Goal: Task Accomplishment & Management: Manage account settings

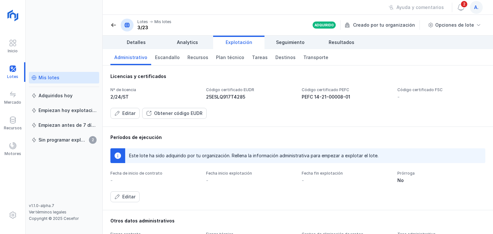
click at [46, 76] on div "Mis lotes" at bounding box center [49, 77] width 21 height 6
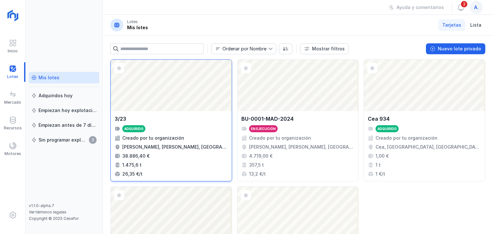
click at [170, 90] on div "Abrir lote" at bounding box center [171, 85] width 121 height 51
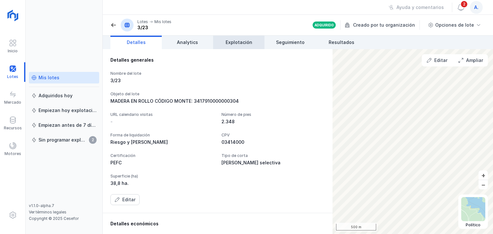
click at [236, 46] on link "Explotación" at bounding box center [238, 42] width 51 height 13
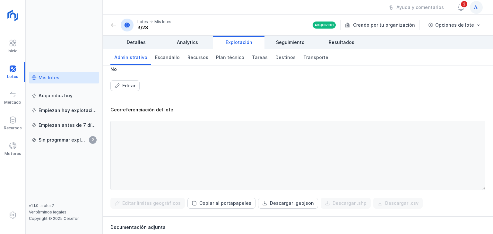
scroll to position [225, 0]
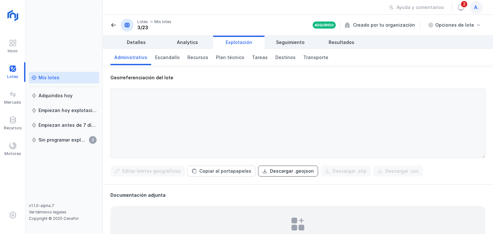
click at [270, 170] on div "Descargar .geojson" at bounding box center [292, 171] width 44 height 6
click at [49, 81] on link "Mis lotes" at bounding box center [64, 78] width 70 height 12
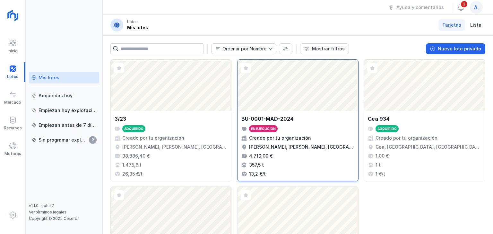
click at [288, 110] on div "Abrir lote" at bounding box center [297, 85] width 121 height 51
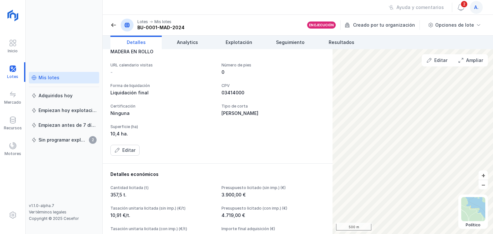
scroll to position [64, 0]
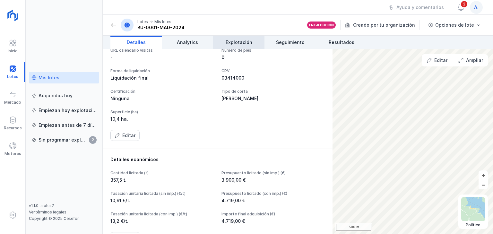
click at [252, 38] on link "Explotación" at bounding box center [238, 42] width 51 height 13
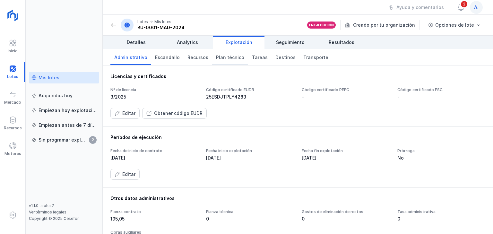
click at [237, 61] on link "Plan técnico" at bounding box center [230, 57] width 36 height 16
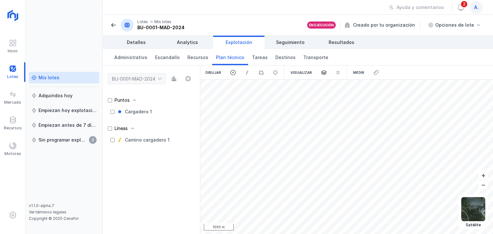
drag, startPoint x: 157, startPoint y: 174, endPoint x: 168, endPoint y: 103, distance: 72.1
click at [168, 103] on div "Puntos Cargadero 1 Líneas Camino cargadero 1" at bounding box center [151, 161] width 97 height 145
click at [155, 56] on span "Escandallo" at bounding box center [167, 57] width 25 height 6
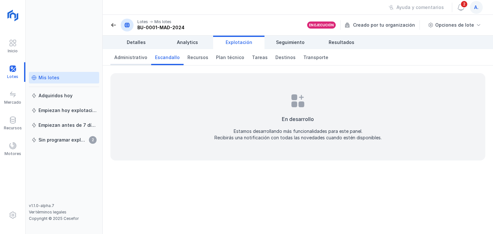
click at [128, 59] on span "Administrativo" at bounding box center [130, 57] width 33 height 6
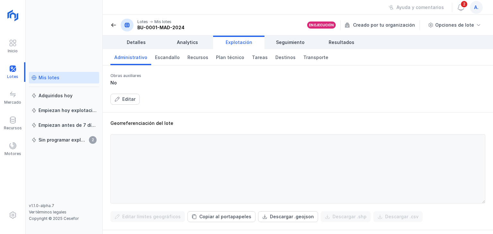
scroll to position [160, 0]
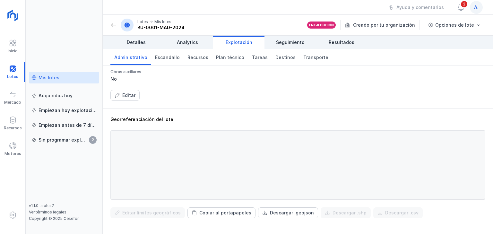
drag, startPoint x: 477, startPoint y: 149, endPoint x: 481, endPoint y: 174, distance: 25.2
click at [481, 174] on div "Georreferenciación del lote Editar límites geográficos Copiar al portapapeles D…" at bounding box center [298, 166] width 390 height 117
click at [477, 185] on div at bounding box center [297, 164] width 375 height 69
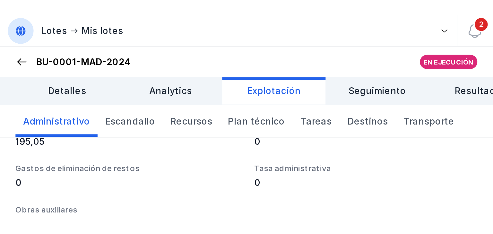
scroll to position [151, 0]
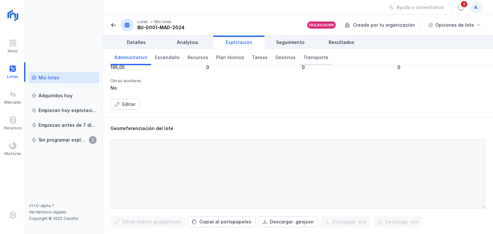
click at [306, 56] on span "Transporte" at bounding box center [315, 57] width 25 height 6
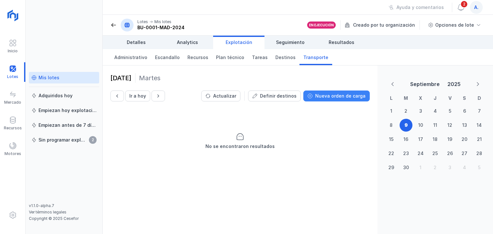
click at [329, 95] on div "Nueva orden de carga" at bounding box center [340, 96] width 50 height 6
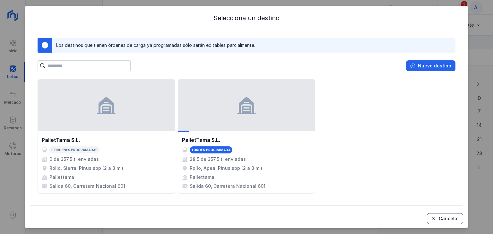
click at [453, 221] on div "Cancelar" at bounding box center [449, 218] width 20 height 6
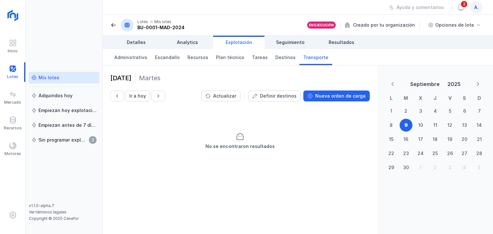
click at [49, 77] on div "Mis lotes" at bounding box center [49, 77] width 21 height 6
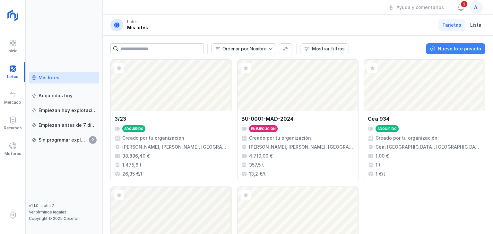
click at [458, 51] on div "Nuevo lote privado" at bounding box center [459, 49] width 43 height 6
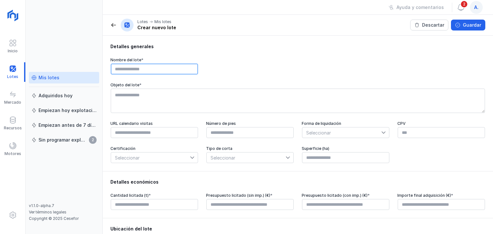
click at [179, 70] on input "text" at bounding box center [154, 69] width 87 height 11
type input "*******"
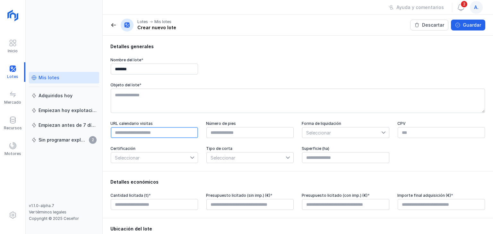
click at [138, 136] on input "text" at bounding box center [154, 132] width 87 height 11
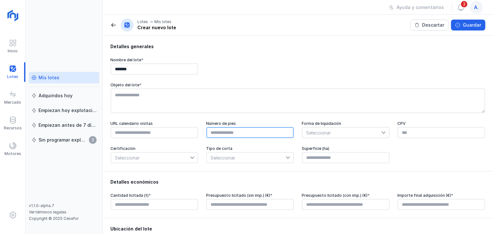
click at [268, 135] on input "text" at bounding box center [249, 132] width 87 height 11
type input "****"
click at [288, 161] on div at bounding box center [290, 157] width 8 height 10
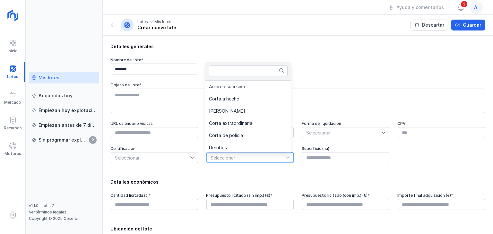
click at [288, 161] on div at bounding box center [290, 157] width 8 height 10
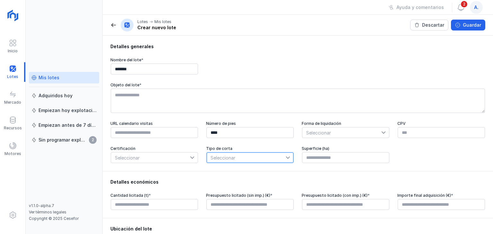
click at [288, 157] on div at bounding box center [290, 157] width 8 height 10
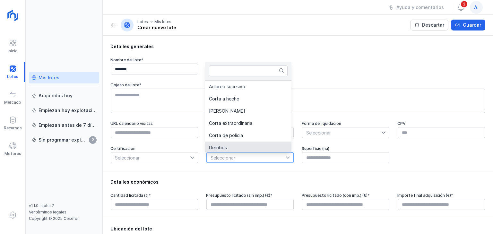
scroll to position [1, 0]
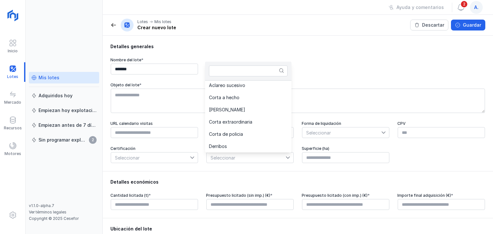
click at [185, 187] on div "Detalles económicos Cantidad licitada (t) * Presupuesto licitado (sin imp.) (€)…" at bounding box center [298, 194] width 390 height 47
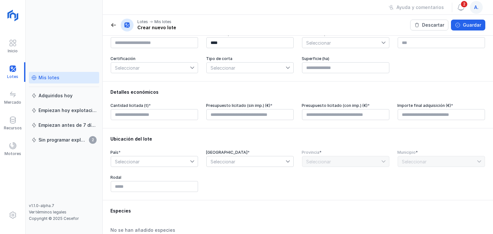
scroll to position [0, 0]
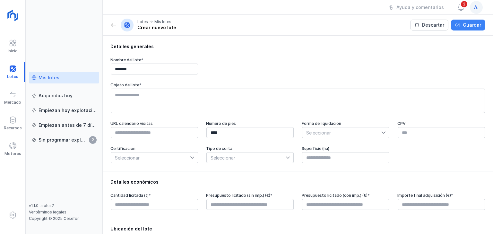
click at [466, 28] on div "Guardar" at bounding box center [472, 25] width 18 height 6
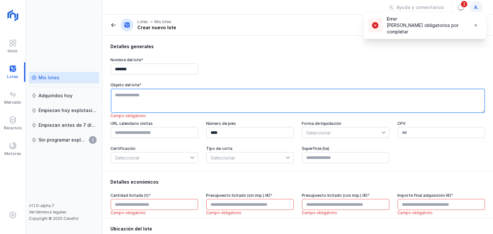
click at [150, 90] on textarea at bounding box center [298, 101] width 374 height 24
type textarea "*******"
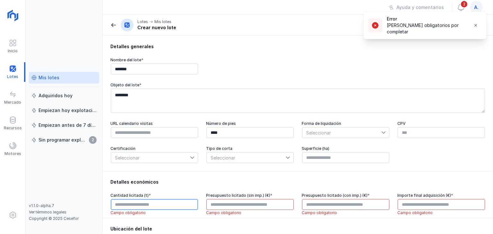
click at [142, 204] on input "text" at bounding box center [154, 204] width 87 height 11
type input "****"
click at [237, 198] on div "Presupuesto licitado (sin imp.) (€) *" at bounding box center [250, 195] width 88 height 5
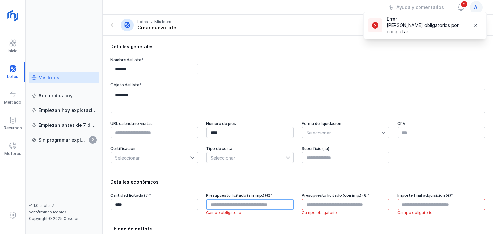
click at [239, 204] on input "text" at bounding box center [249, 204] width 87 height 11
type input "****"
click at [118, 27] on div "Lotes Mis lotes Crear nuevo lote" at bounding box center [143, 25] width 66 height 13
click at [116, 25] on span at bounding box center [113, 25] width 6 height 6
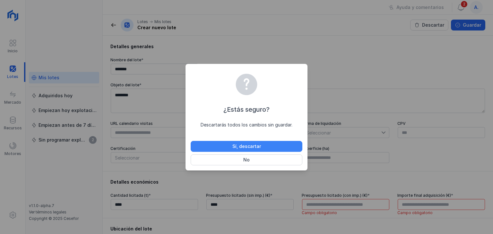
click at [252, 143] on div "Sí, descartar" at bounding box center [246, 146] width 29 height 6
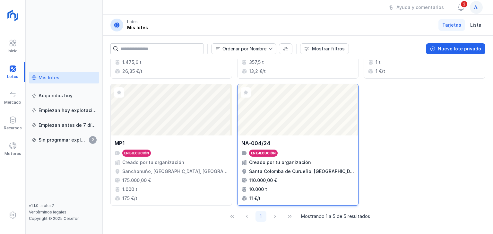
scroll to position [6, 0]
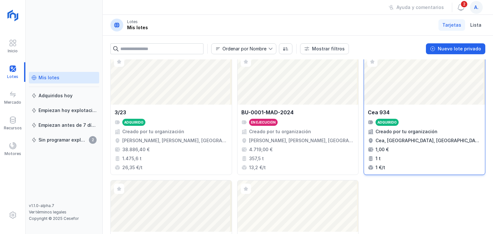
click at [443, 78] on div "Abrir lote" at bounding box center [424, 78] width 121 height 51
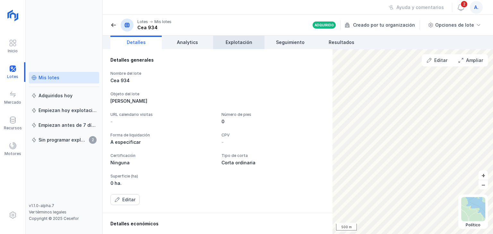
click at [236, 39] on span "Explotación" at bounding box center [239, 42] width 27 height 6
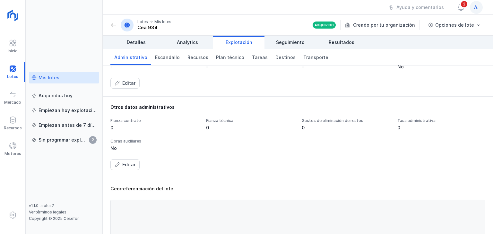
scroll to position [128, 0]
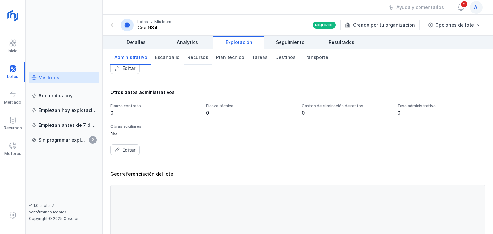
click at [198, 56] on span "Recursos" at bounding box center [197, 57] width 21 height 6
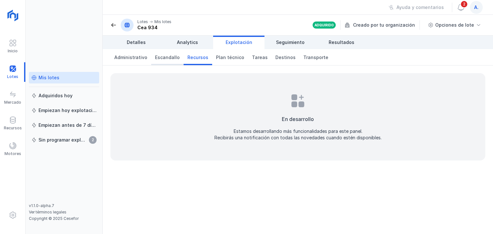
click at [161, 57] on span "Escandallo" at bounding box center [167, 57] width 25 height 6
click at [303, 57] on span "Transporte" at bounding box center [315, 57] width 25 height 6
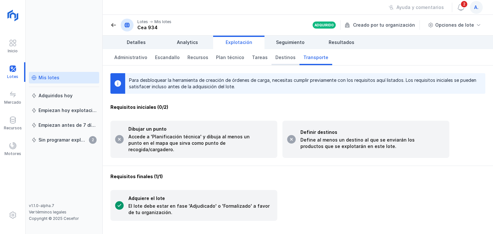
click at [281, 58] on span "Destinos" at bounding box center [285, 57] width 20 height 6
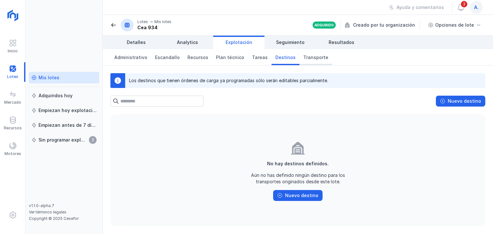
click at [304, 56] on span "Transporte" at bounding box center [315, 57] width 25 height 6
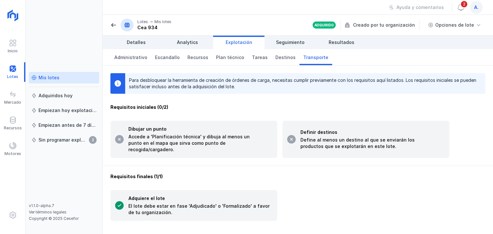
click at [49, 79] on div "Mis lotes" at bounding box center [49, 77] width 21 height 6
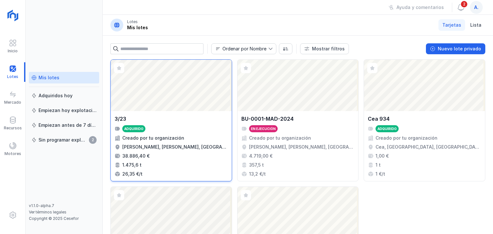
click at [179, 100] on div "Abrir lote" at bounding box center [171, 85] width 121 height 51
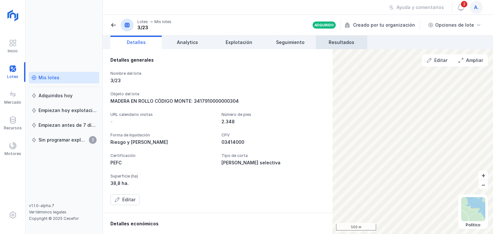
click at [334, 38] on link "Resultados" at bounding box center [341, 42] width 51 height 13
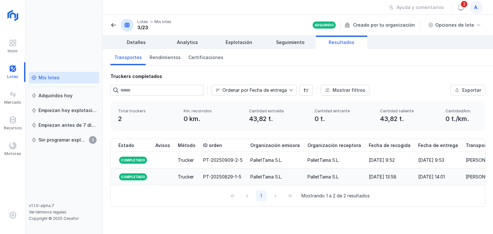
click at [142, 177] on div "Completado" at bounding box center [132, 177] width 29 height 8
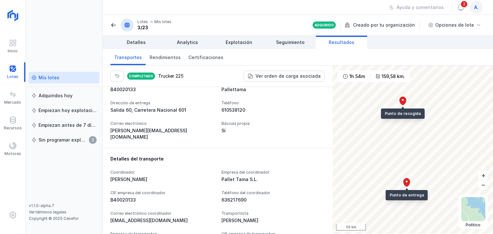
scroll to position [126, 0]
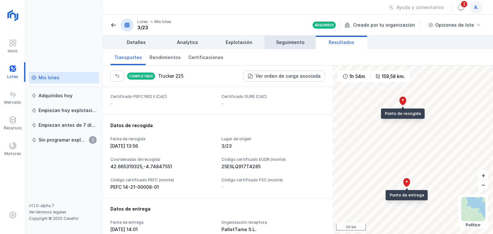
click at [280, 46] on link "Seguimiento" at bounding box center [289, 42] width 51 height 13
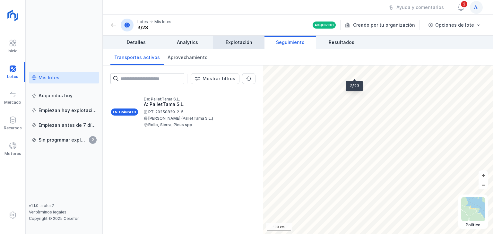
click at [241, 42] on span "Explotación" at bounding box center [239, 42] width 27 height 6
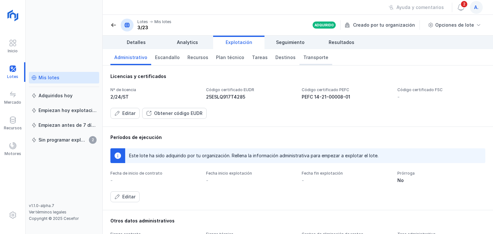
click at [312, 57] on span "Transporte" at bounding box center [315, 57] width 25 height 6
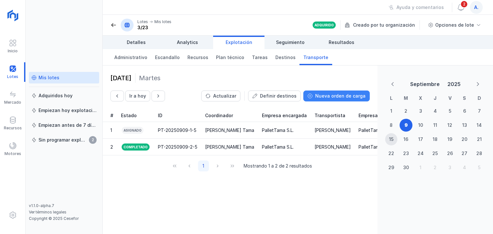
click at [338, 98] on div "Nueva orden de carga" at bounding box center [340, 96] width 50 height 6
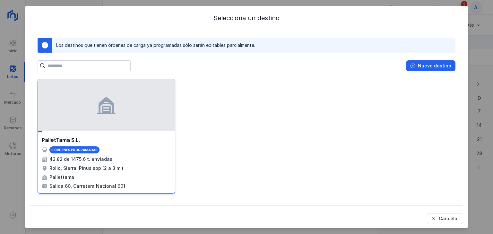
click at [102, 114] on span at bounding box center [106, 105] width 21 height 21
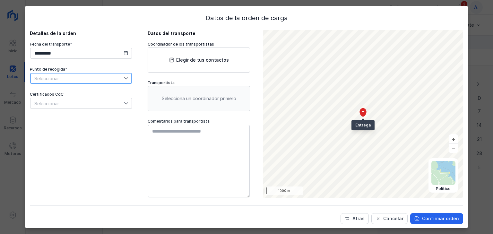
click at [90, 79] on span "Seleccionar" at bounding box center [76, 78] width 93 height 10
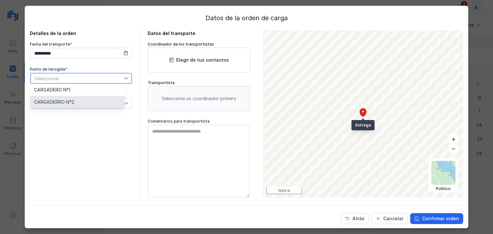
click at [70, 100] on span "CARGADERRO Nº2" at bounding box center [54, 102] width 40 height 4
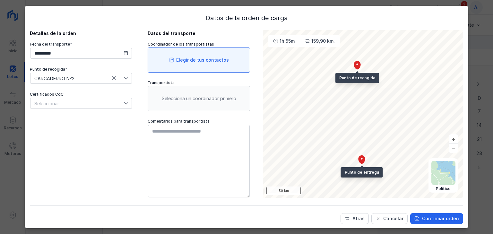
click at [182, 60] on div "Elegir de tus contactos" at bounding box center [202, 60] width 53 height 6
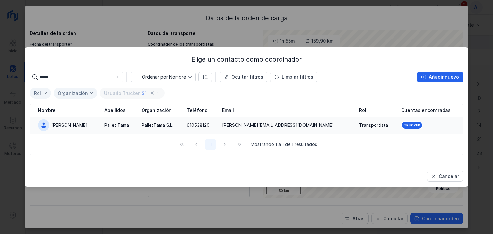
click at [43, 126] on span at bounding box center [43, 125] width 6 height 6
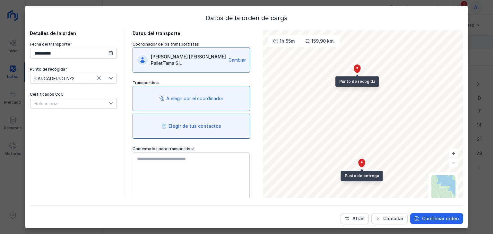
click at [176, 125] on div "Elegir de tus contactos" at bounding box center [194, 126] width 53 height 6
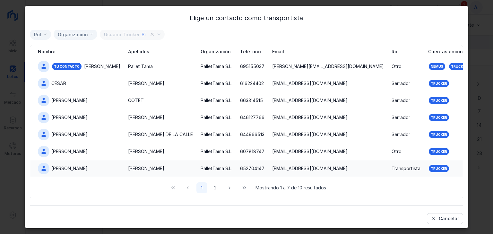
scroll to position [1, 0]
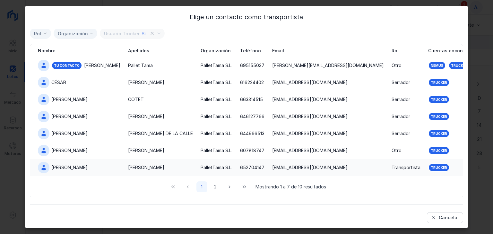
click at [45, 169] on span at bounding box center [43, 167] width 6 height 6
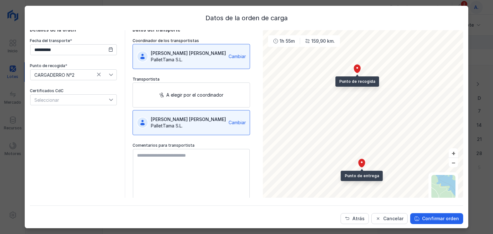
scroll to position [0, 0]
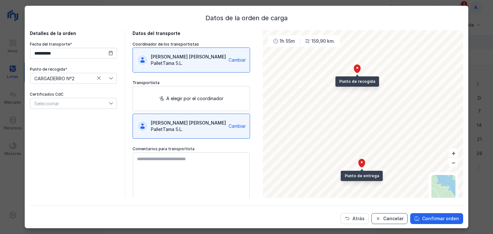
click at [380, 222] on button "Cancelar" at bounding box center [389, 218] width 36 height 11
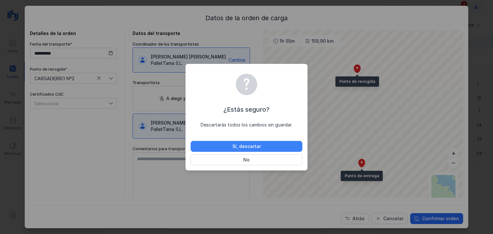
click at [268, 143] on button "Sí, descartar" at bounding box center [247, 146] width 112 height 11
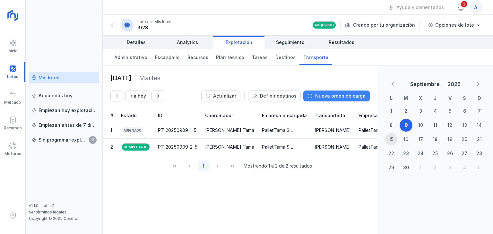
click at [345, 97] on div "Nueva orden de carga" at bounding box center [340, 96] width 50 height 6
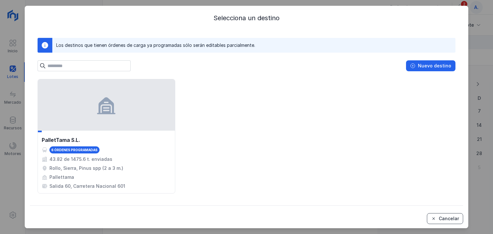
click at [445, 220] on div "Cancelar" at bounding box center [449, 218] width 20 height 6
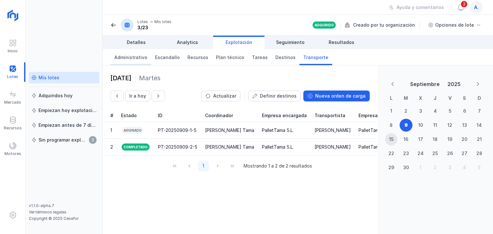
click at [132, 58] on span "Administrativo" at bounding box center [130, 57] width 33 height 6
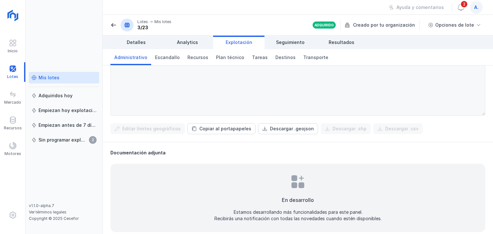
scroll to position [272, 0]
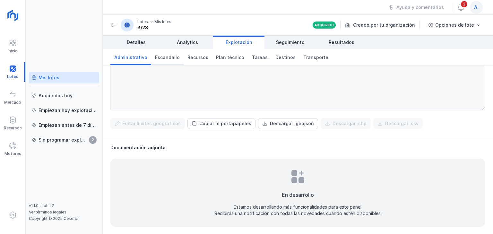
click at [166, 54] on link "Escandallo" at bounding box center [167, 57] width 32 height 16
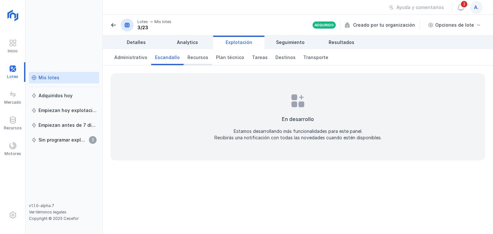
click at [197, 57] on span "Recursos" at bounding box center [197, 57] width 21 height 6
click at [144, 42] on span "Detalles" at bounding box center [136, 42] width 19 height 6
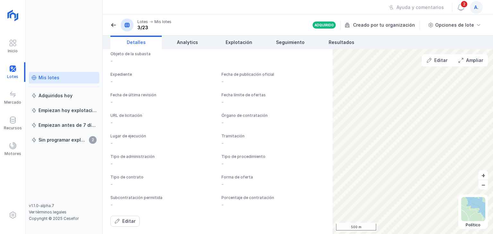
scroll to position [466, 0]
click at [195, 41] on span "Analytics" at bounding box center [187, 42] width 21 height 6
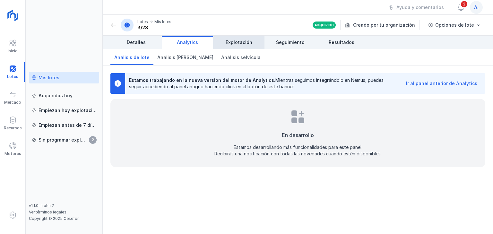
click at [246, 42] on span "Explotación" at bounding box center [239, 42] width 27 height 6
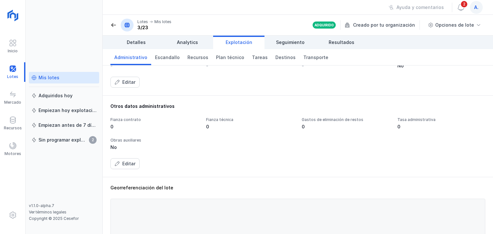
scroll to position [112, 0]
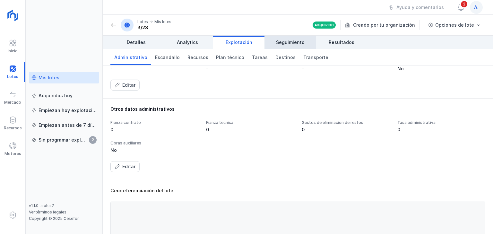
click at [288, 39] on span "Seguimiento" at bounding box center [290, 42] width 29 height 6
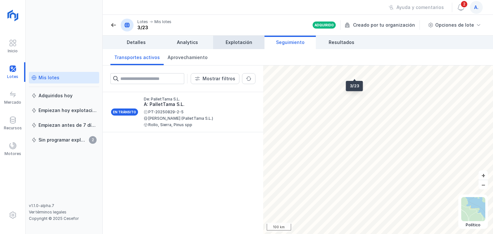
click at [241, 44] on span "Explotación" at bounding box center [239, 42] width 27 height 6
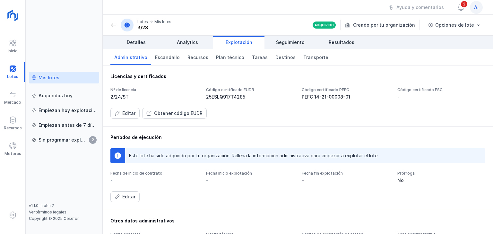
scroll to position [32, 0]
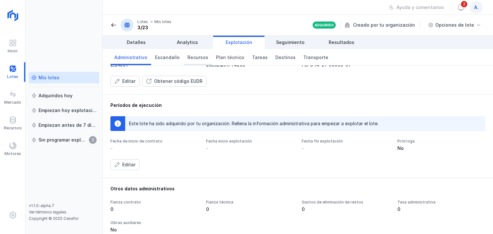
click at [187, 58] on span "Recursos" at bounding box center [197, 57] width 21 height 6
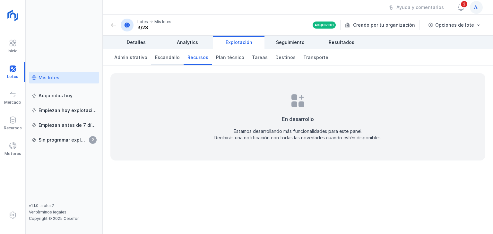
click at [168, 57] on span "Escandallo" at bounding box center [167, 57] width 25 height 6
click at [11, 129] on div "Recursos" at bounding box center [13, 127] width 18 height 5
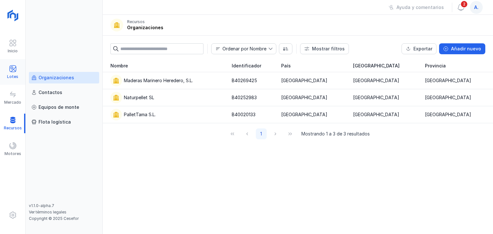
click at [15, 67] on span at bounding box center [13, 69] width 8 height 8
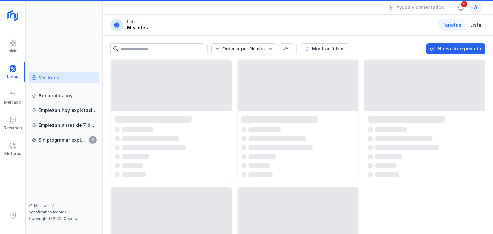
click at [53, 80] on div "Mis lotes" at bounding box center [49, 77] width 21 height 6
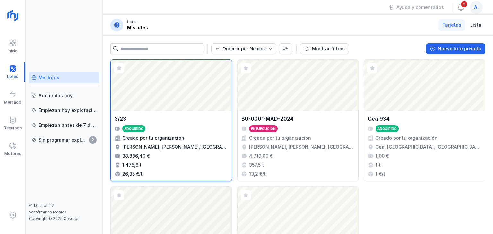
click at [178, 73] on div "Abrir lote" at bounding box center [171, 85] width 121 height 51
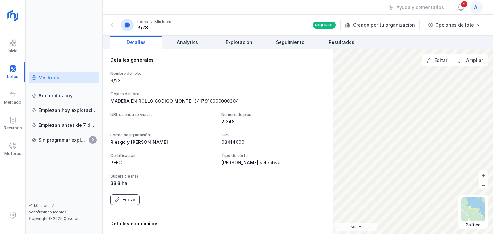
click at [126, 203] on button "Editar" at bounding box center [124, 199] width 29 height 11
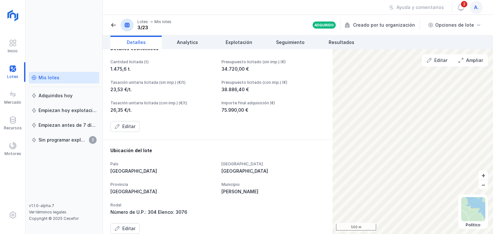
scroll to position [191, 0]
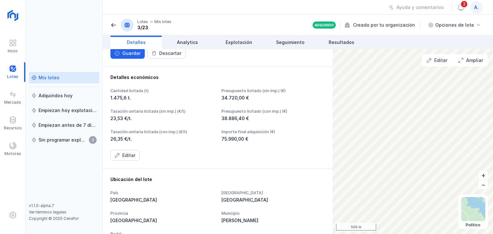
click at [113, 24] on span at bounding box center [113, 25] width 6 height 6
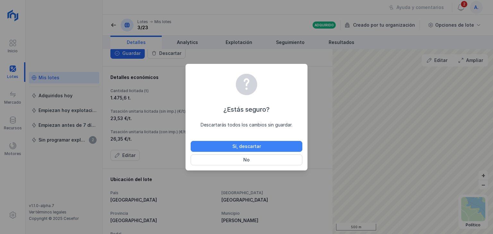
click at [248, 147] on div "Sí, descartar" at bounding box center [246, 146] width 29 height 6
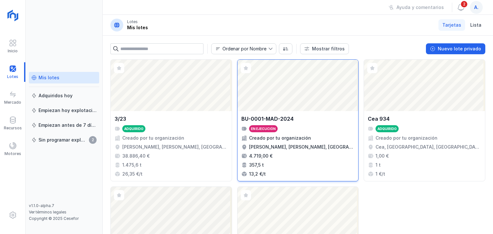
click at [319, 141] on div "Creado por tu organización" at bounding box center [297, 138] width 113 height 6
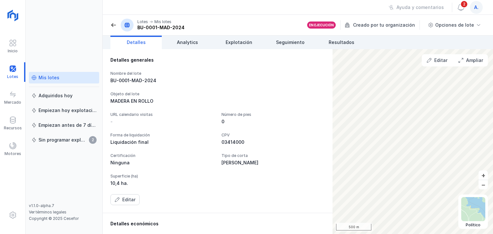
click at [136, 101] on div "MADERA EN ROLLO" at bounding box center [217, 101] width 214 height 6
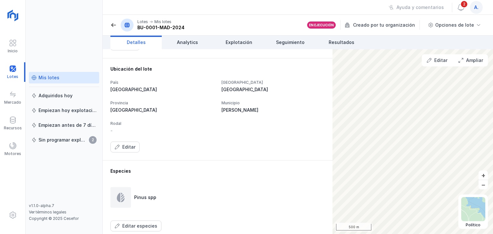
scroll to position [128, 0]
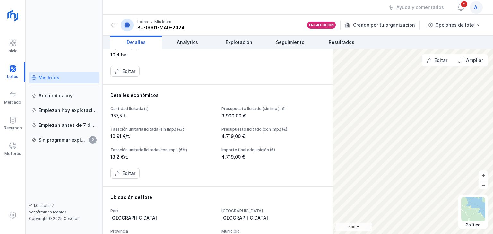
click at [115, 25] on span at bounding box center [113, 25] width 6 height 6
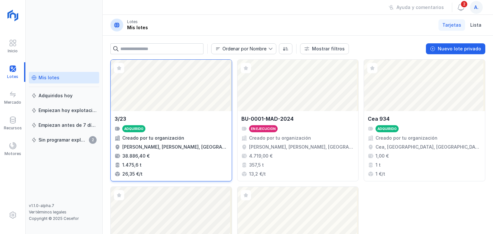
click at [165, 82] on div "Abrir lote" at bounding box center [171, 85] width 121 height 51
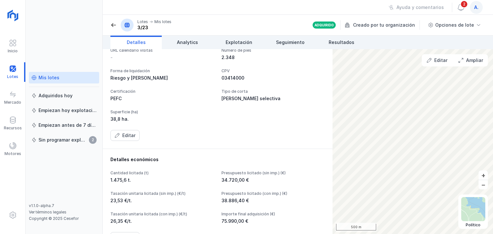
scroll to position [128, 0]
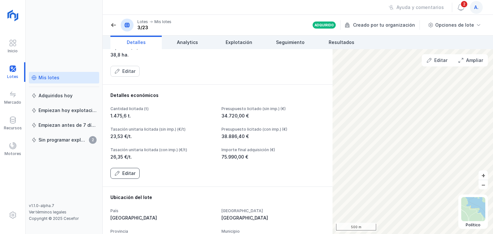
click at [119, 178] on div "Detalles económicos Cantidad licitada (t) 1.475,6 t. Presupuesto licitado (sin …" at bounding box center [218, 135] width 230 height 102
click at [119, 177] on button "Editar" at bounding box center [124, 173] width 29 height 11
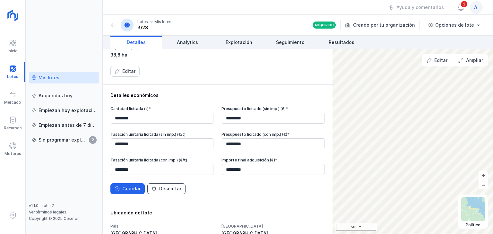
click at [171, 192] on button "Descartar" at bounding box center [166, 188] width 38 height 11
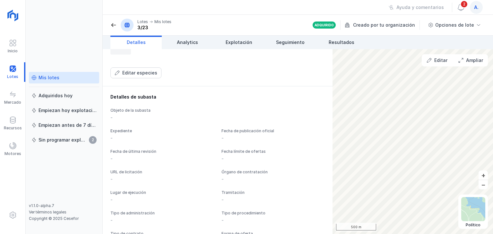
scroll to position [370, 0]
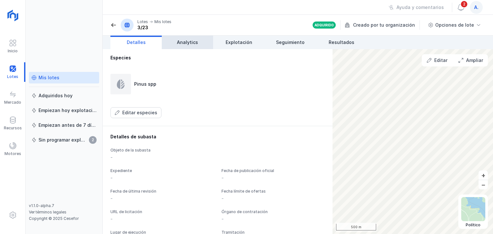
click at [187, 46] on link "Analytics" at bounding box center [187, 42] width 51 height 13
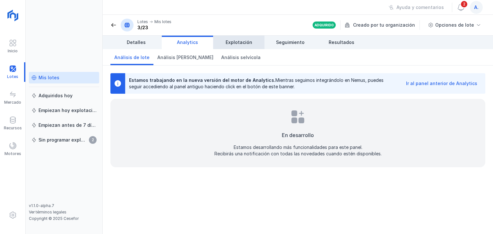
click at [238, 44] on span "Explotación" at bounding box center [239, 42] width 27 height 6
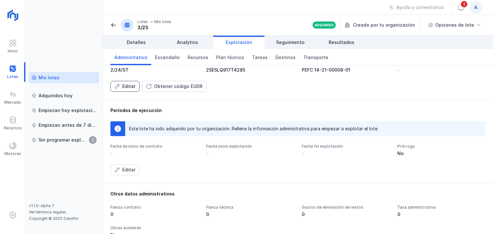
scroll to position [32, 0]
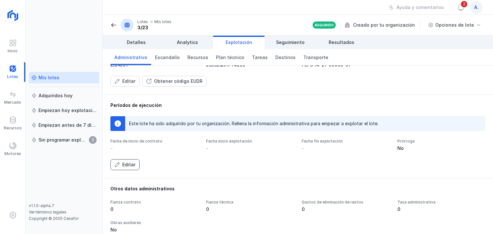
click at [132, 166] on div "Editar" at bounding box center [128, 164] width 13 height 6
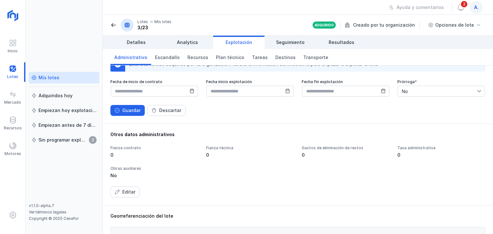
scroll to position [96, 0]
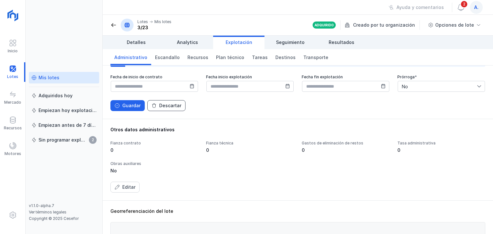
click at [165, 106] on div "Descartar" at bounding box center [170, 105] width 22 height 6
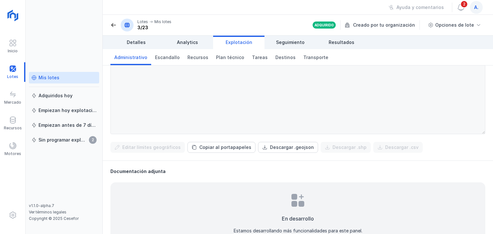
scroll to position [240, 0]
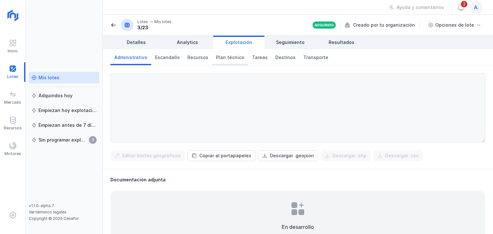
click at [225, 57] on span "Plan técnico" at bounding box center [230, 57] width 28 height 6
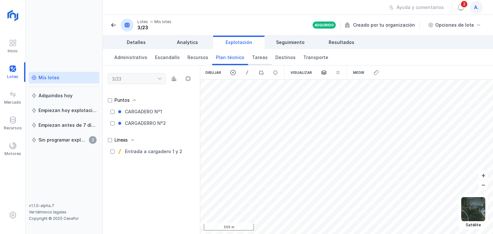
click at [256, 57] on span "Tareas" at bounding box center [260, 57] width 16 height 6
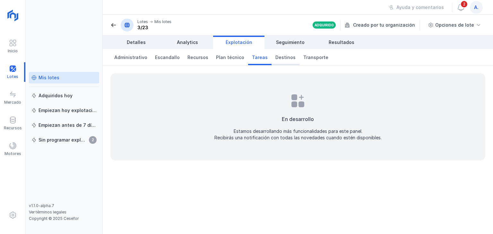
click at [278, 53] on link "Destinos" at bounding box center [285, 57] width 28 height 16
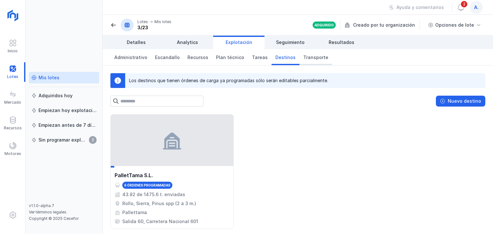
click at [303, 57] on span "Transporte" at bounding box center [315, 57] width 25 height 6
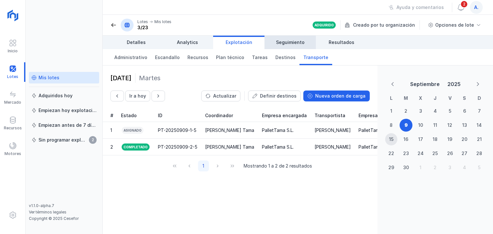
click at [293, 41] on span "Seguimiento" at bounding box center [290, 42] width 29 height 6
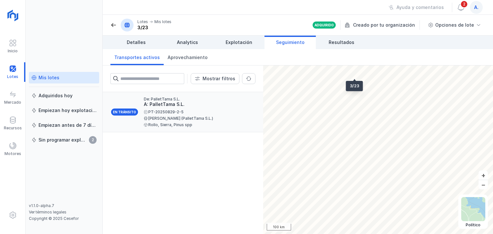
click at [146, 124] on span at bounding box center [146, 125] width 4 height 4
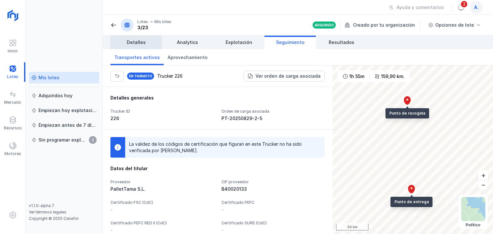
click at [126, 42] on link "Detalles" at bounding box center [135, 42] width 51 height 13
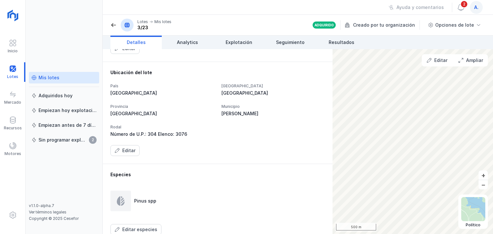
scroll to position [257, 0]
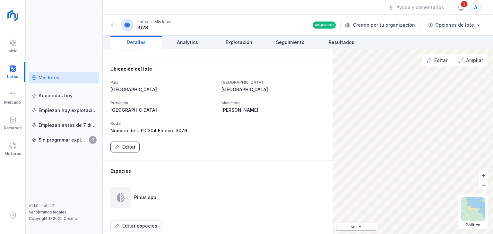
click at [130, 150] on button "Editar" at bounding box center [124, 146] width 29 height 11
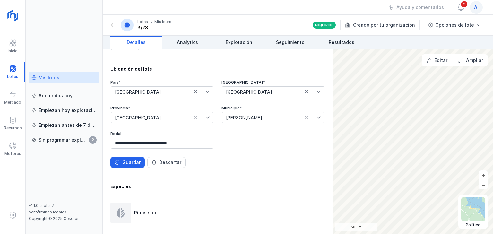
click at [167, 163] on div "Descartar" at bounding box center [170, 162] width 22 height 6
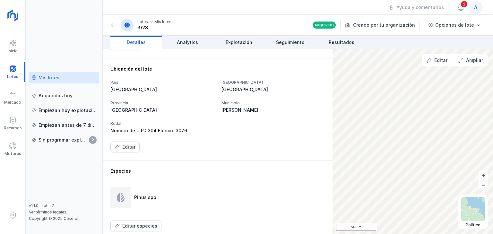
scroll to position [289, 0]
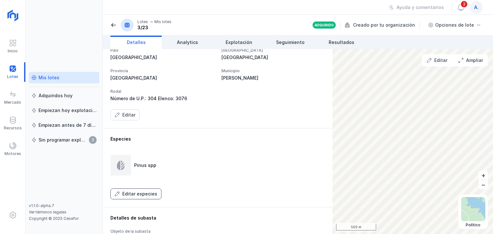
click at [137, 198] on button "Editar especies" at bounding box center [135, 193] width 51 height 11
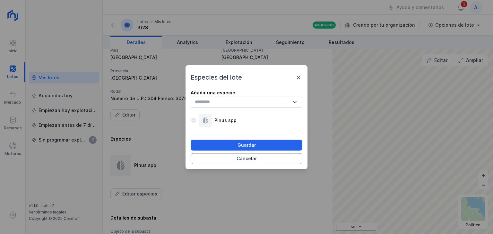
click at [264, 161] on button "Cancelar" at bounding box center [247, 158] width 112 height 11
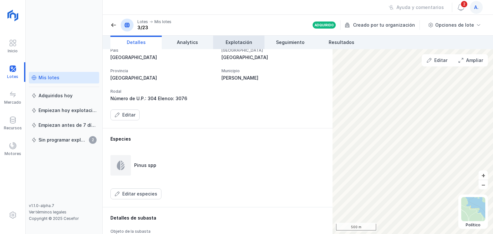
click at [243, 43] on span "Explotación" at bounding box center [239, 42] width 27 height 6
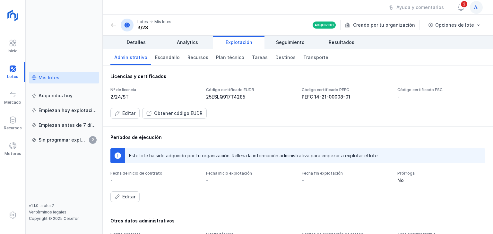
click at [137, 60] on span "Administrativo" at bounding box center [130, 57] width 33 height 6
click at [135, 40] on span "Detalles" at bounding box center [136, 42] width 19 height 6
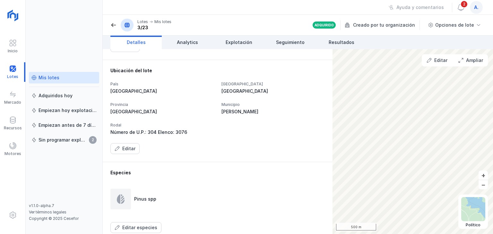
scroll to position [289, 0]
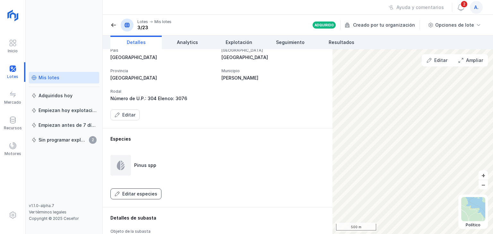
click at [124, 193] on div "Editar especies" at bounding box center [139, 194] width 35 height 6
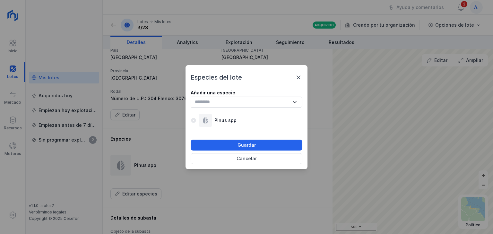
click at [293, 97] on button "button" at bounding box center [294, 102] width 15 height 11
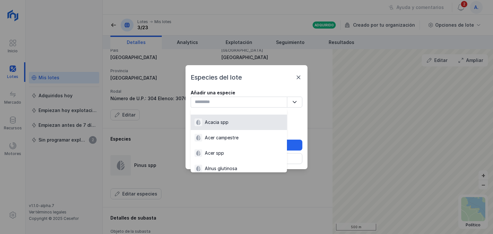
click at [300, 76] on span at bounding box center [299, 77] width 8 height 8
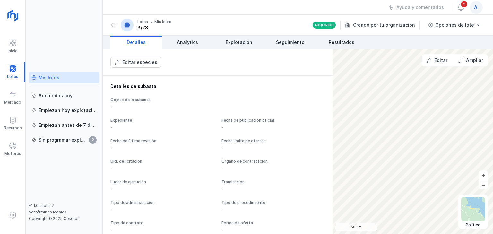
scroll to position [370, 0]
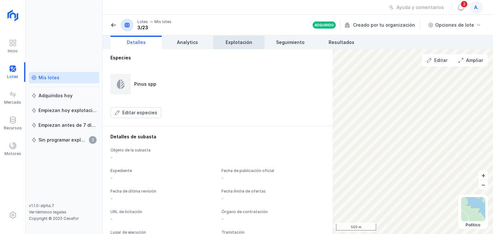
click at [244, 42] on span "Explotación" at bounding box center [239, 42] width 27 height 6
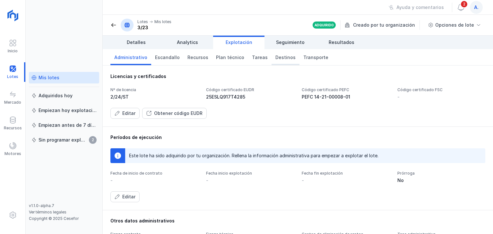
click at [279, 58] on span "Destinos" at bounding box center [285, 57] width 20 height 6
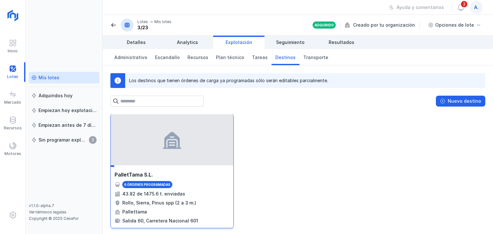
scroll to position [2, 0]
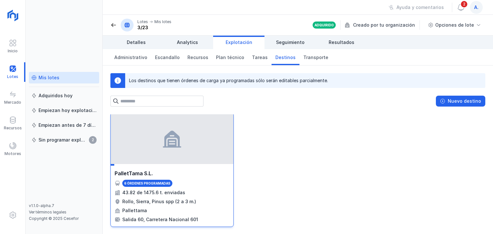
click at [153, 168] on div "PalletTama S.L. 6 órdenes programadas 43.82 de 1475.6 t. enviadas Rollo, Sierra…" at bounding box center [172, 196] width 123 height 61
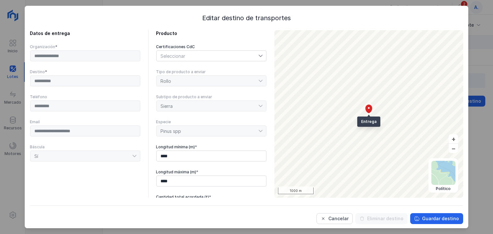
click at [228, 85] on div "Rollo" at bounding box center [211, 81] width 111 height 12
click at [255, 83] on div "Rollo" at bounding box center [211, 81] width 111 height 12
click at [192, 79] on div "Rollo" at bounding box center [211, 81] width 111 height 12
click at [349, 218] on button "Cancelar" at bounding box center [334, 218] width 36 height 11
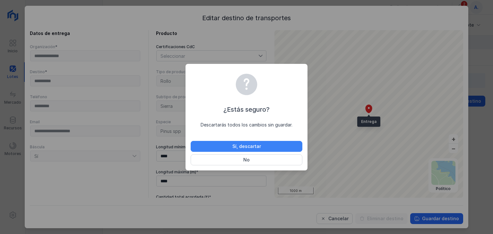
click at [251, 145] on div "Sí, descartar" at bounding box center [246, 146] width 29 height 6
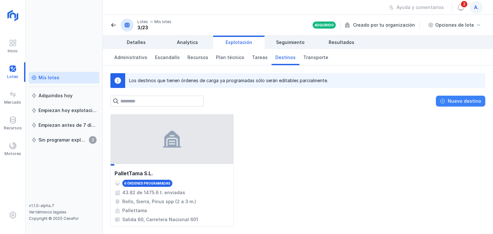
click at [458, 101] on div "Nuevo destino" at bounding box center [464, 101] width 33 height 6
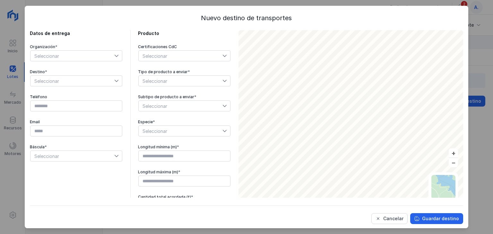
click at [104, 56] on span "Seleccionar" at bounding box center [72, 56] width 84 height 10
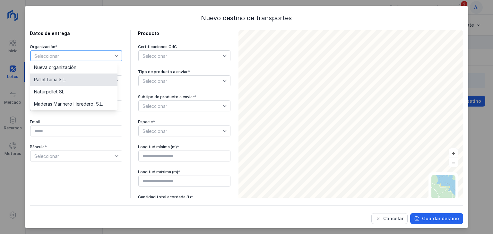
click at [89, 77] on li "PalletTama S.L." at bounding box center [73, 79] width 87 height 12
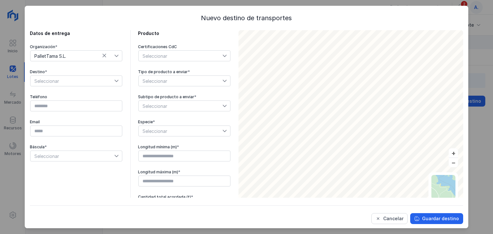
click at [223, 81] on icon at bounding box center [225, 81] width 4 height 2
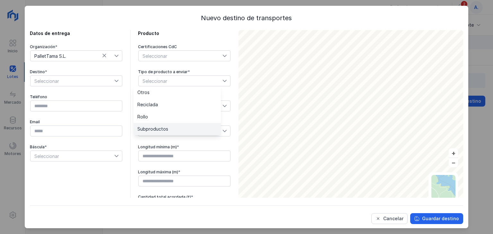
click at [163, 129] on span "Subproductos" at bounding box center [152, 129] width 31 height 4
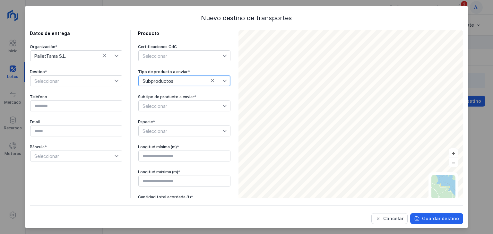
click at [174, 104] on span "Seleccionar" at bounding box center [181, 106] width 84 height 10
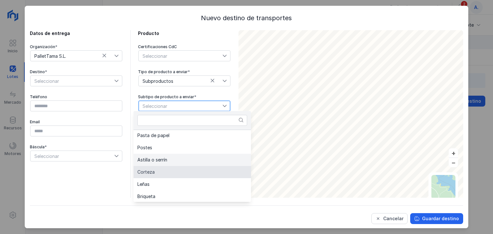
scroll to position [74, 0]
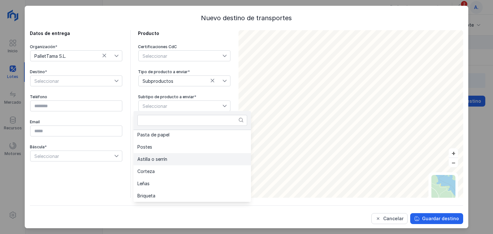
click at [179, 161] on li "Astilla o serrín" at bounding box center [191, 159] width 117 height 12
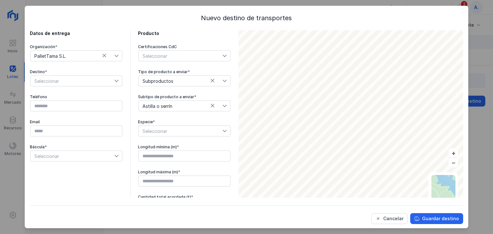
click at [222, 133] on div at bounding box center [226, 131] width 8 height 10
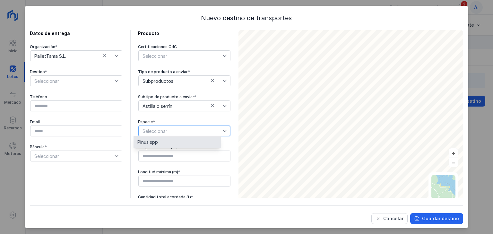
click at [145, 142] on span "Pinus spp" at bounding box center [147, 142] width 21 height 4
click at [114, 83] on div at bounding box center [118, 81] width 8 height 10
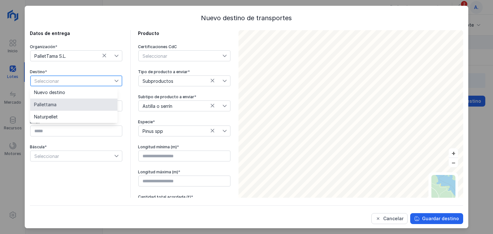
click at [53, 105] on span "Pallettama" at bounding box center [45, 104] width 22 height 4
type input "*********"
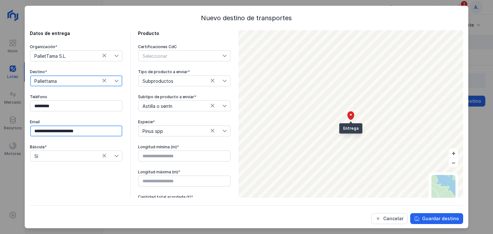
click at [52, 132] on input "**********" at bounding box center [76, 130] width 92 height 11
drag, startPoint x: 98, startPoint y: 131, endPoint x: 0, endPoint y: 104, distance: 102.0
click at [0, 104] on div "**********" at bounding box center [246, 117] width 493 height 234
click at [51, 132] on input "**********" at bounding box center [76, 130] width 92 height 11
drag, startPoint x: 51, startPoint y: 132, endPoint x: 0, endPoint y: 129, distance: 51.4
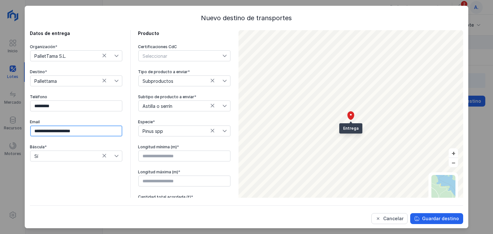
click at [0, 129] on div "**********" at bounding box center [246, 117] width 493 height 234
type input "**********"
click at [58, 173] on div "**********" at bounding box center [76, 121] width 93 height 182
click at [422, 219] on div "Guardar destino" at bounding box center [440, 218] width 37 height 6
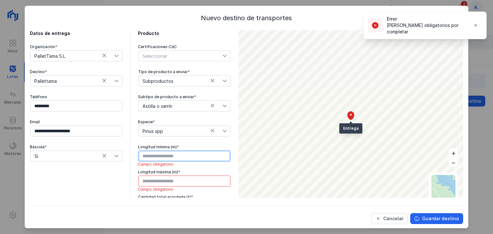
click at [155, 154] on input "text" at bounding box center [184, 155] width 92 height 11
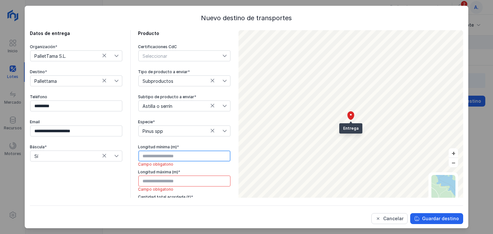
type input "****"
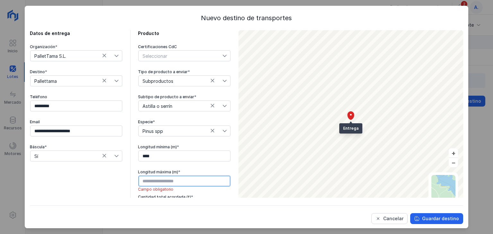
type input "****"
click at [164, 51] on div "Seleccionar" at bounding box center [181, 56] width 84 height 10
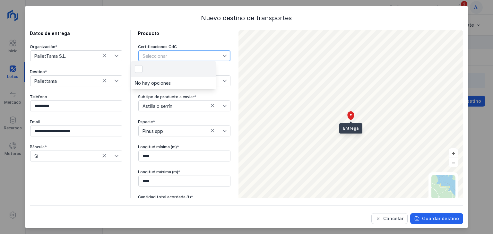
scroll to position [3, 30]
click at [144, 86] on li "No hay opciones" at bounding box center [173, 83] width 85 height 12
click at [223, 55] on icon at bounding box center [225, 56] width 4 height 2
click at [144, 82] on li "No hay opciones" at bounding box center [173, 83] width 85 height 12
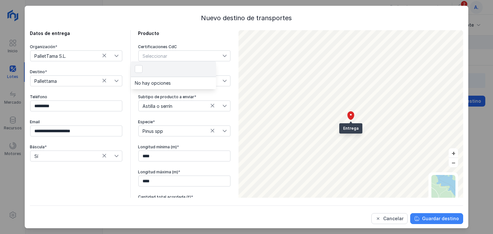
click at [416, 215] on button "Guardar destino" at bounding box center [436, 218] width 53 height 11
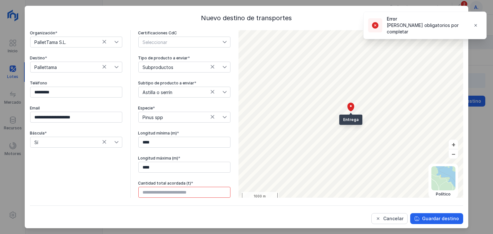
scroll to position [13, 0]
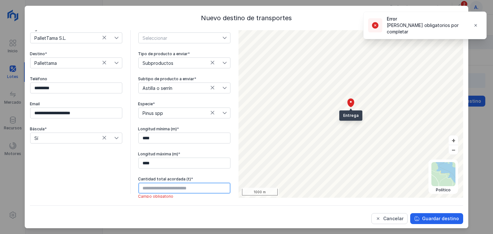
click at [170, 189] on input "text" at bounding box center [184, 188] width 92 height 11
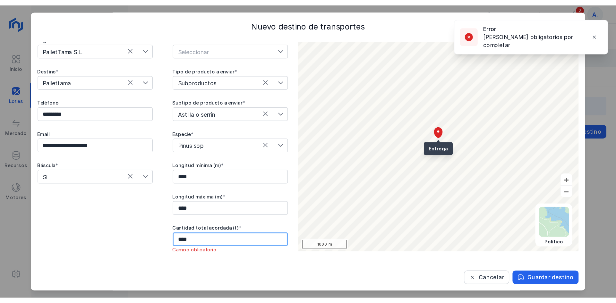
scroll to position [0, 0]
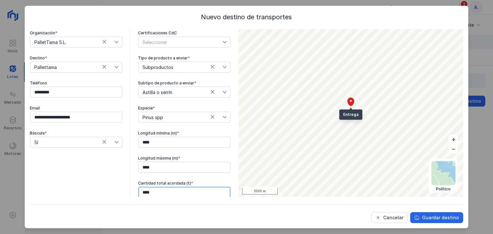
drag, startPoint x: 166, startPoint y: 189, endPoint x: 126, endPoint y: 183, distance: 40.8
click at [126, 183] on div "**********" at bounding box center [130, 107] width 201 height 182
type input "******"
click at [416, 221] on button "Guardar destino" at bounding box center [436, 217] width 53 height 11
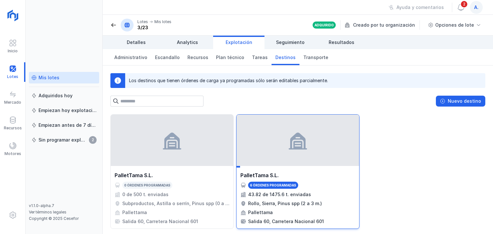
click at [321, 205] on div "Rollo, Sierra, Pinus spp (2 a 3 m.)" at bounding box center [297, 203] width 115 height 6
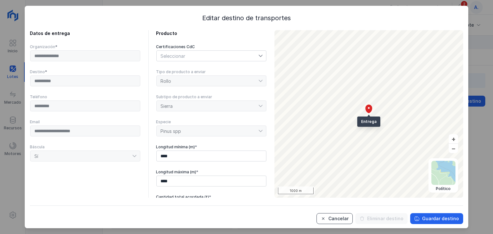
click at [332, 219] on div "Cancelar" at bounding box center [338, 218] width 20 height 6
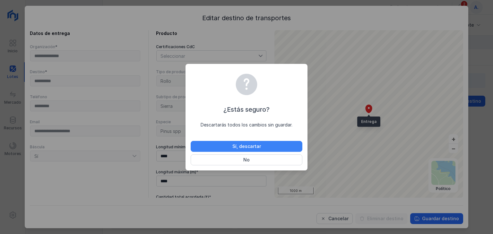
click at [259, 150] on button "Sí, descartar" at bounding box center [247, 146] width 112 height 11
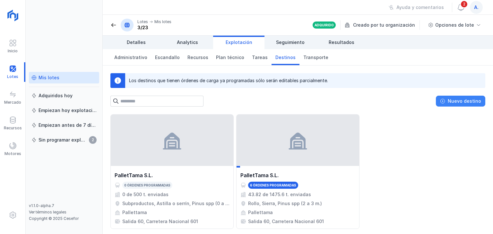
click at [468, 101] on div "Nuevo destino" at bounding box center [464, 101] width 33 height 6
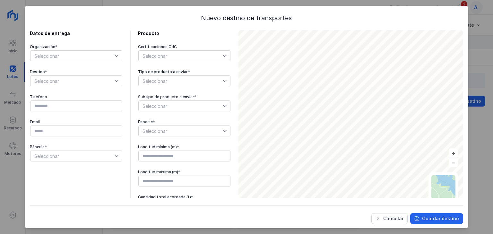
click at [65, 59] on span "Seleccionar" at bounding box center [72, 56] width 84 height 10
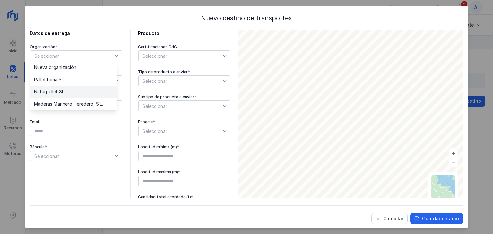
click at [56, 92] on span "Naturpellet SL" at bounding box center [49, 92] width 30 height 4
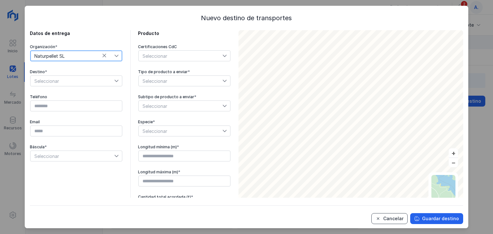
click at [399, 215] on button "Cancelar" at bounding box center [389, 218] width 36 height 11
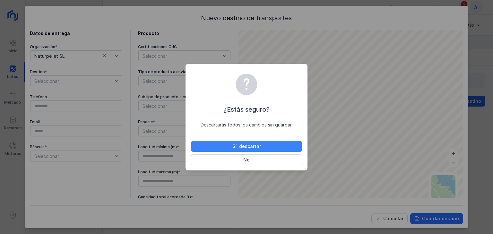
click at [268, 145] on button "Sí, descartar" at bounding box center [247, 146] width 112 height 11
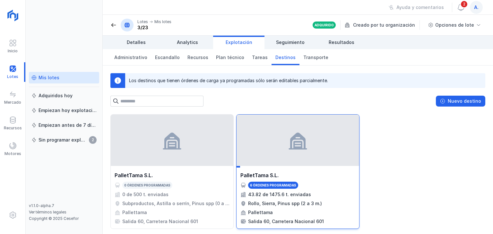
click at [269, 148] on div at bounding box center [297, 140] width 123 height 51
